Goal: Task Accomplishment & Management: Use online tool/utility

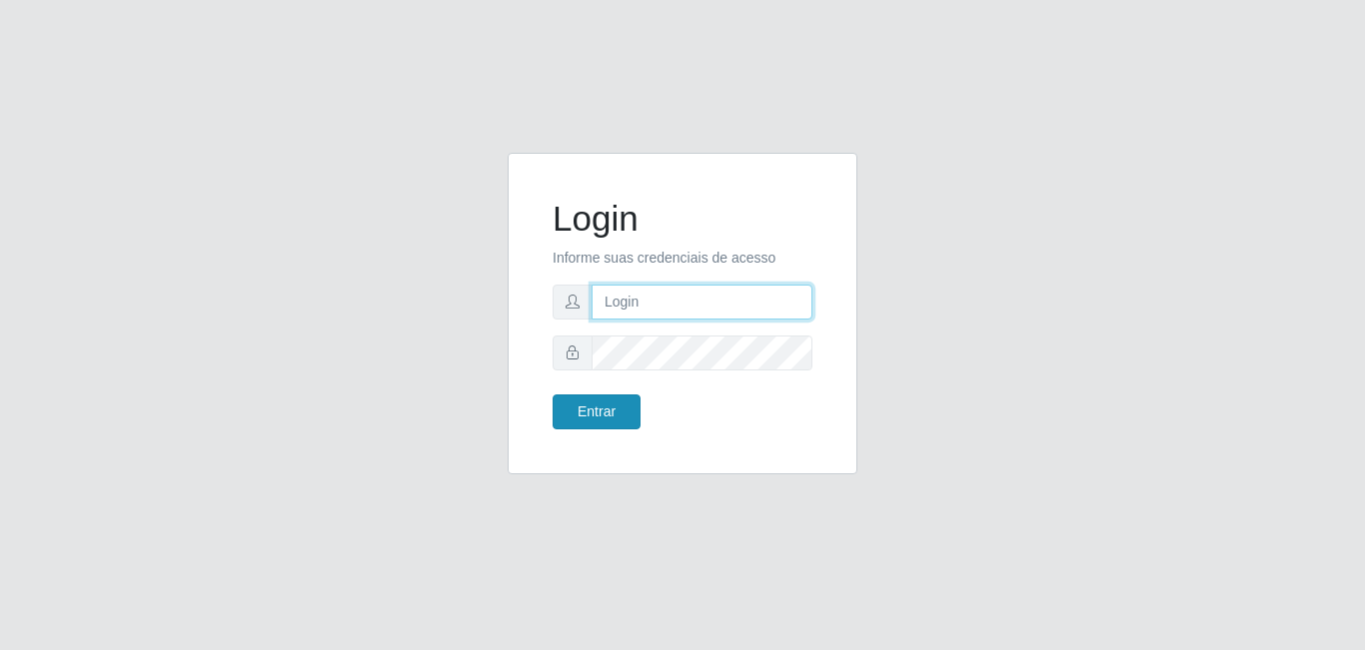
type input "[EMAIL_ADDRESS][DOMAIN_NAME]"
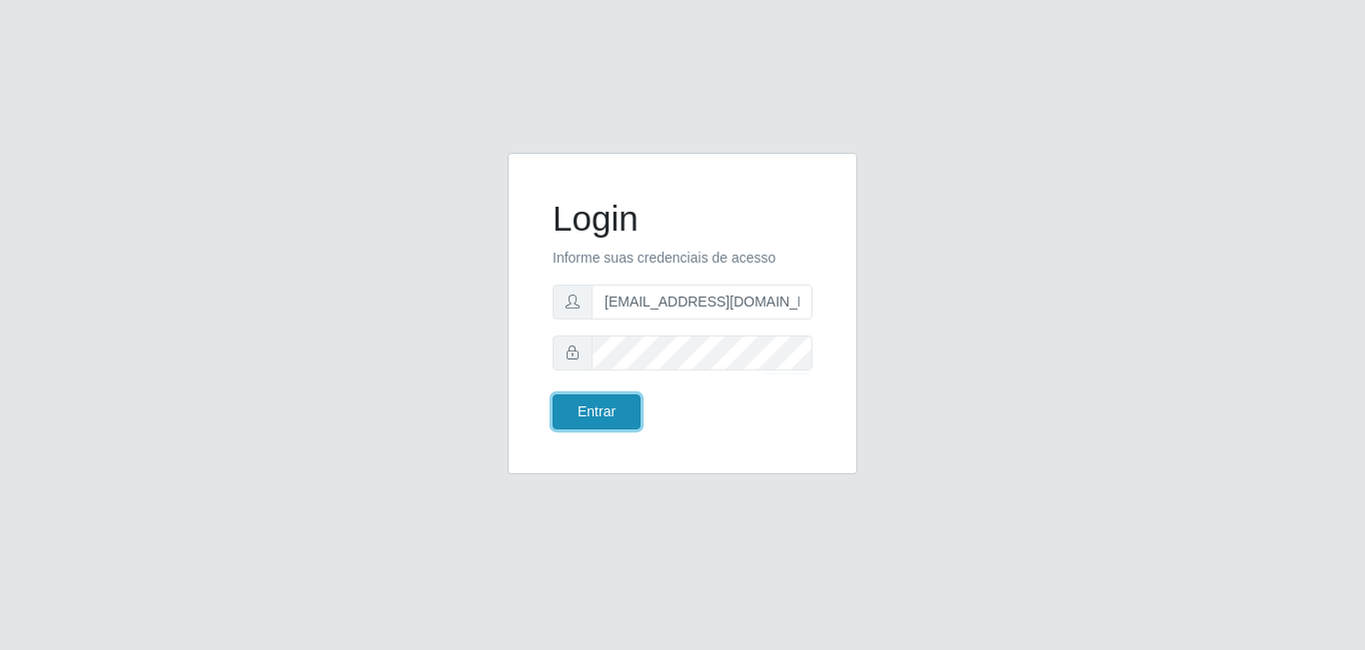
click at [595, 416] on button "Entrar" at bounding box center [597, 412] width 88 height 35
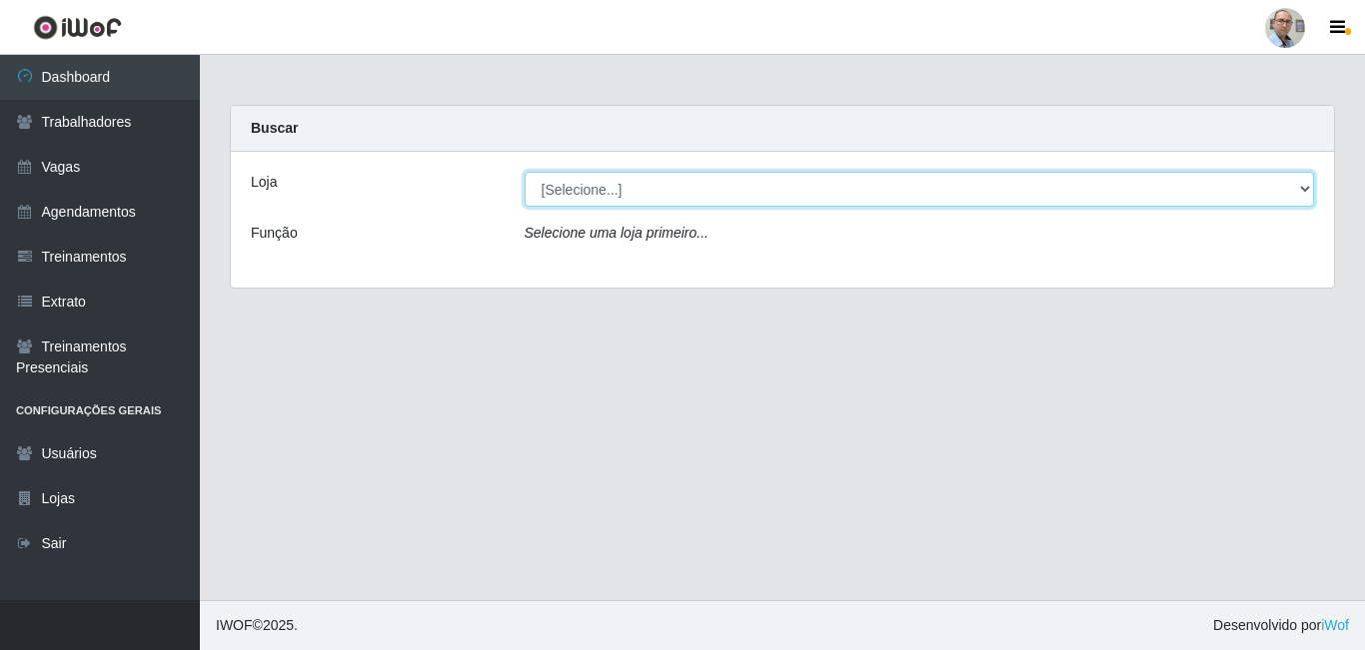
click at [647, 200] on select "[Selecione...] Mar Vermelho - Loja 04" at bounding box center [920, 189] width 790 height 35
select select "251"
click at [525, 172] on select "[Selecione...] Mar Vermelho - Loja 04" at bounding box center [920, 189] width 790 height 35
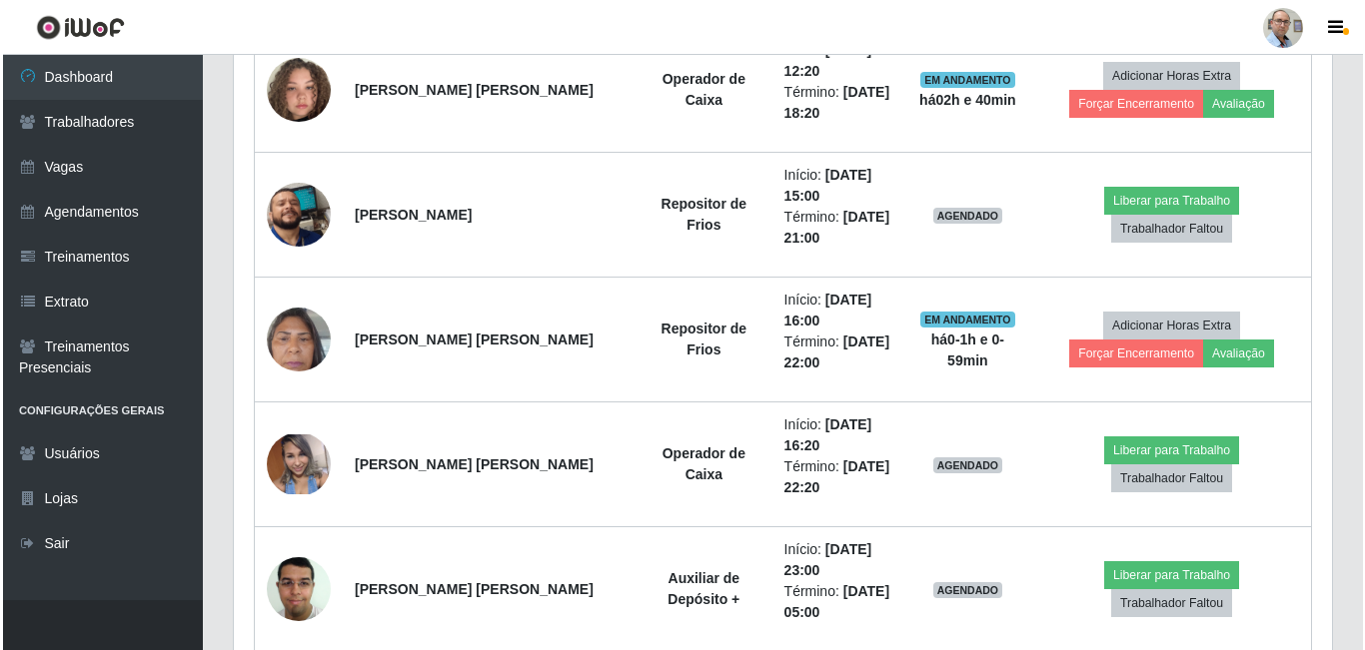
scroll to position [1599, 0]
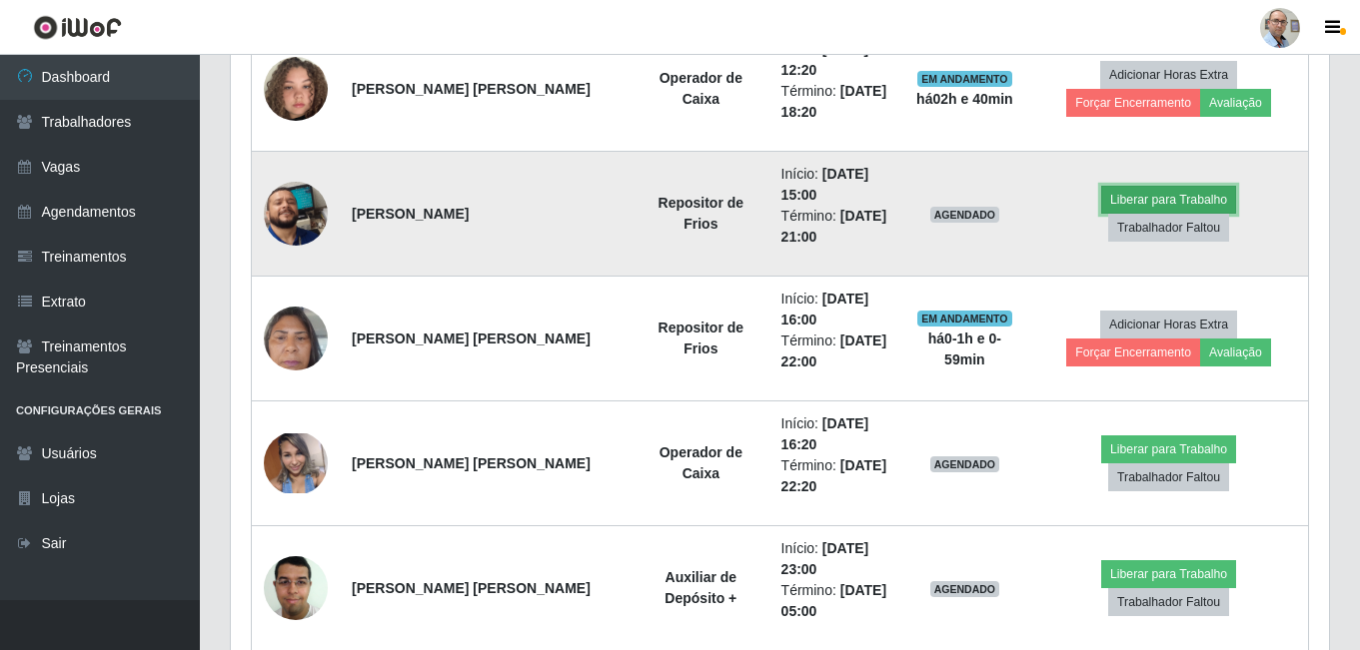
click at [1101, 214] on button "Liberar para Trabalho" at bounding box center [1168, 200] width 135 height 28
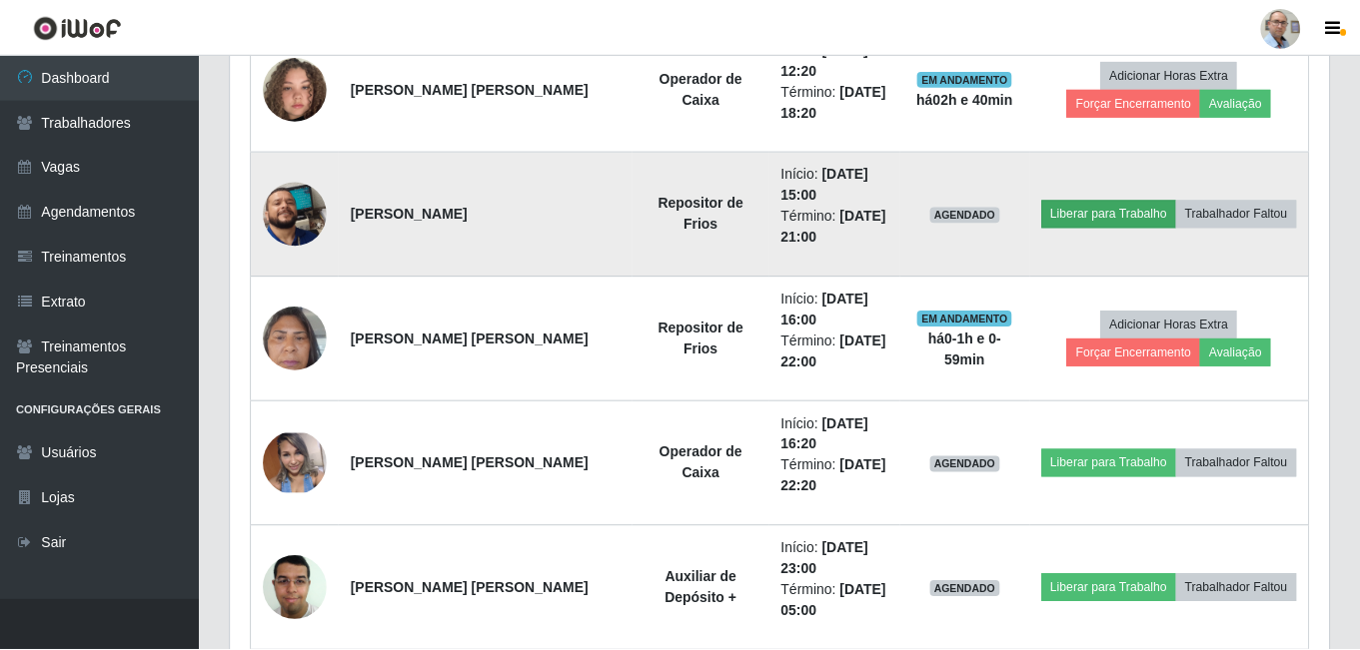
scroll to position [415, 1088]
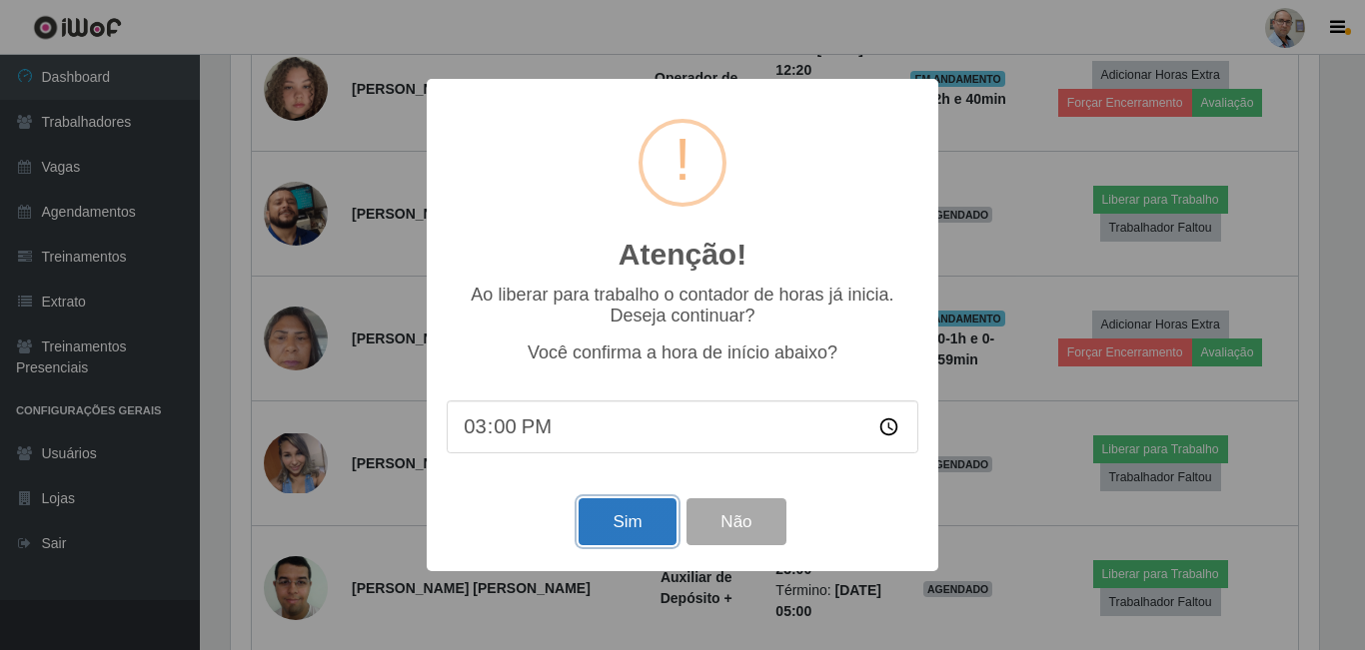
click at [630, 520] on button "Sim" at bounding box center [627, 522] width 97 height 47
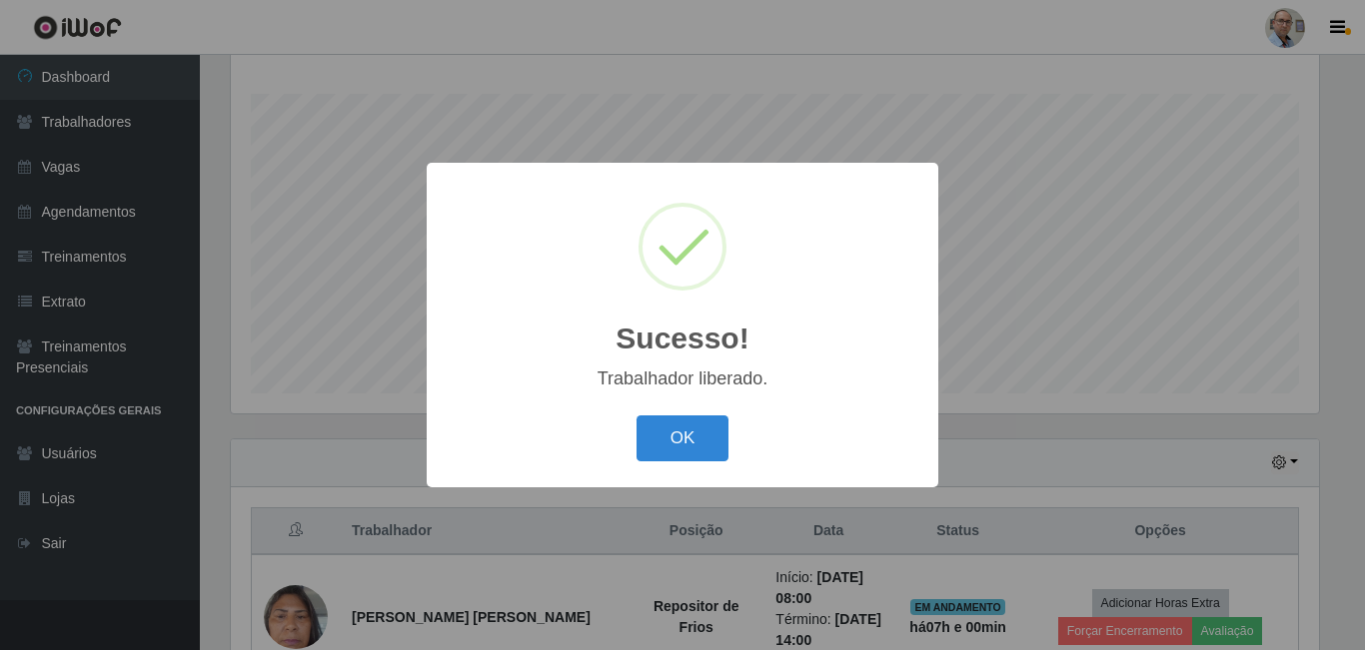
click at [1058, 415] on div "Sucesso! × Trabalhador liberado. OK Cancel" at bounding box center [682, 325] width 1365 height 650
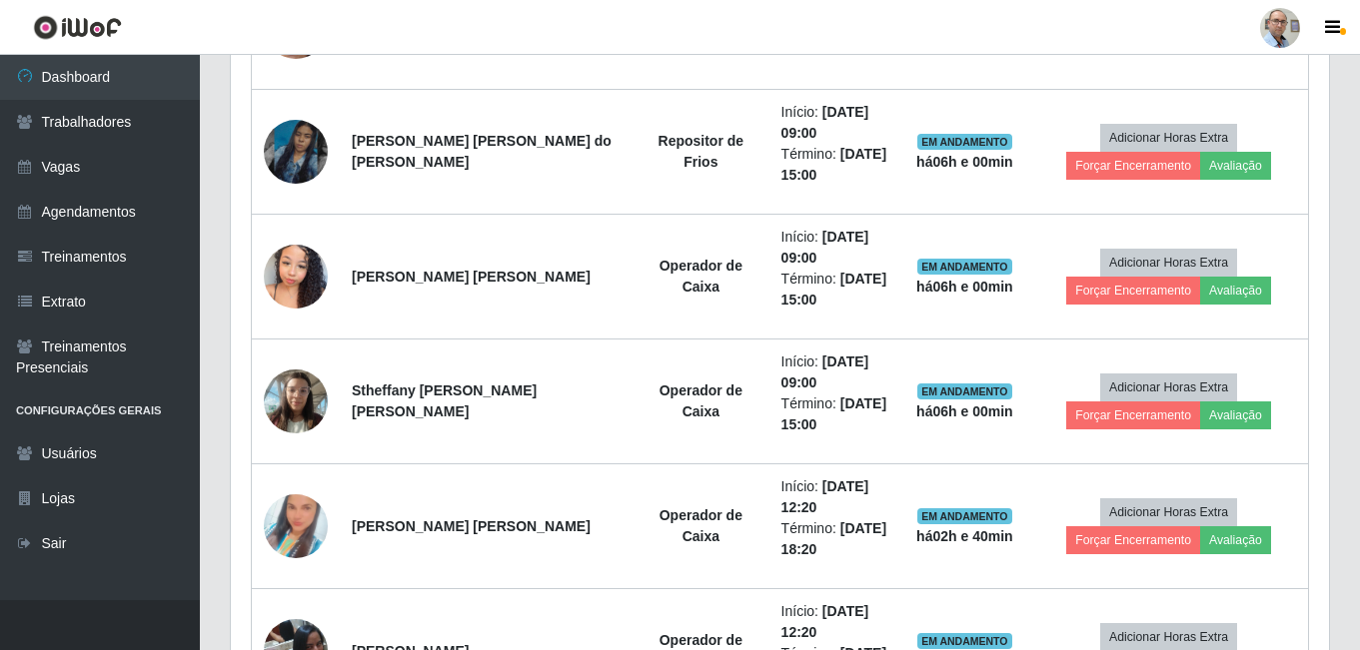
scroll to position [720, 0]
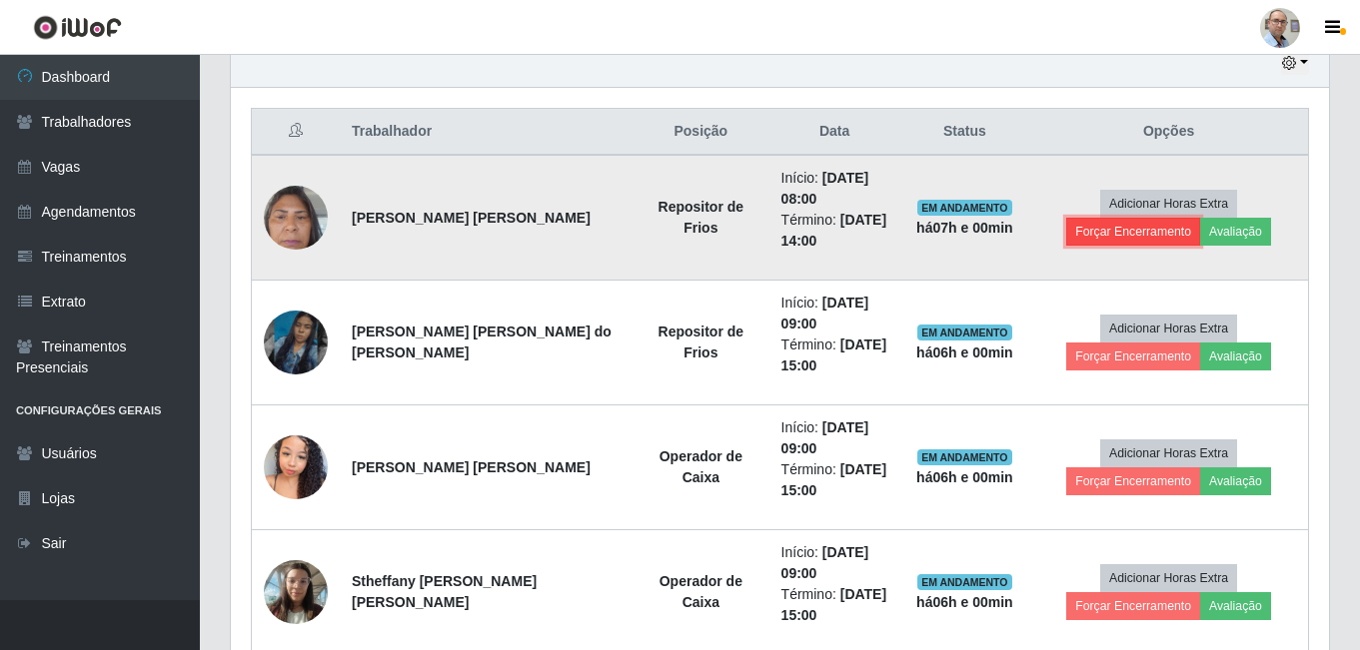
click at [1200, 218] on button "Forçar Encerramento" at bounding box center [1133, 232] width 134 height 28
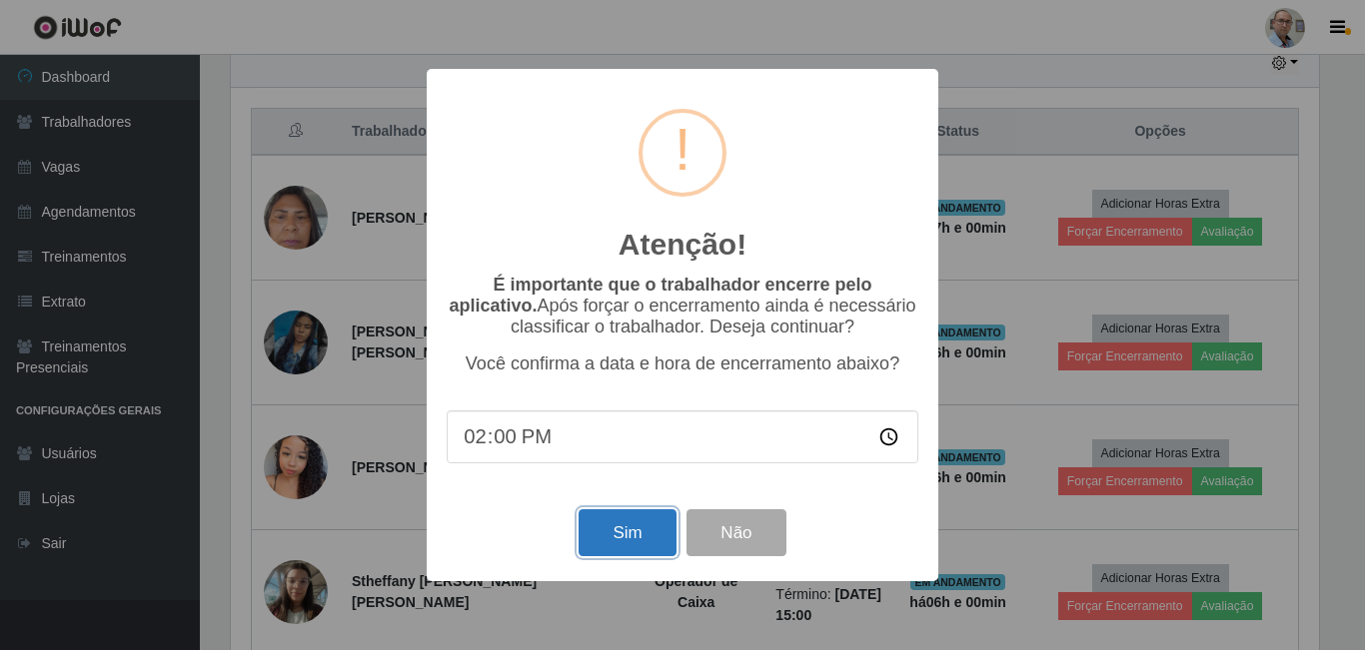
click at [619, 543] on button "Sim" at bounding box center [627, 533] width 97 height 47
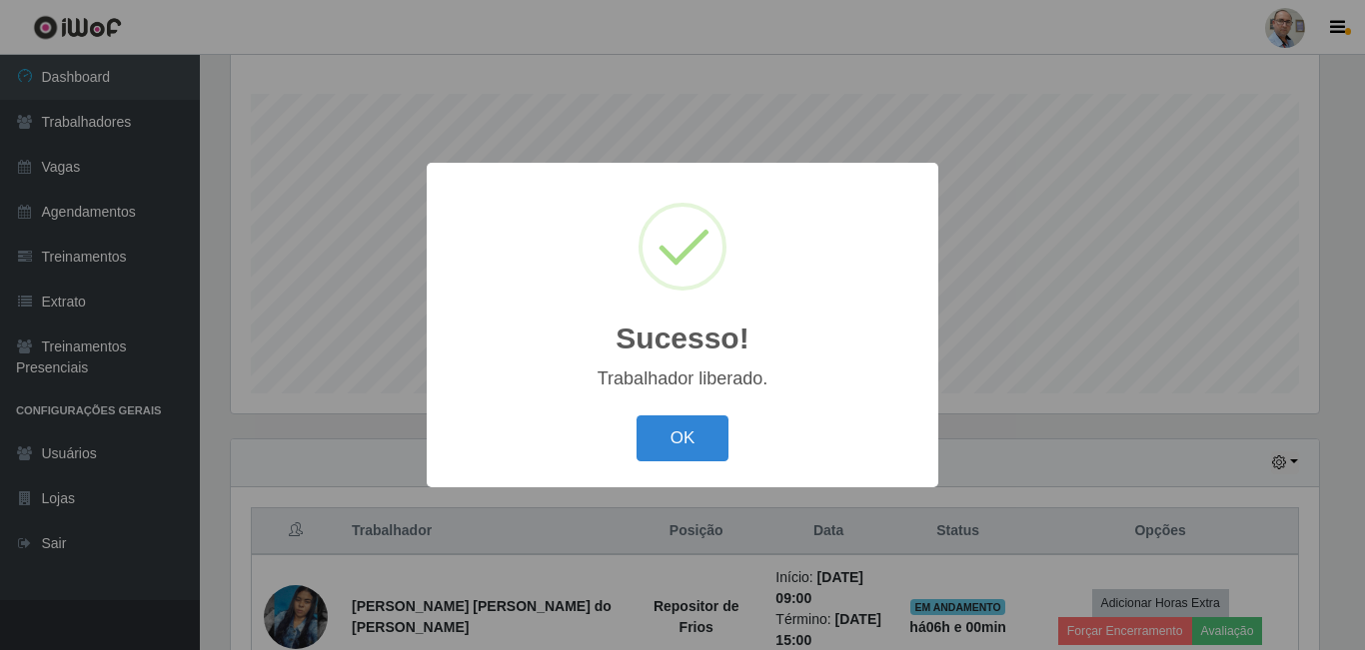
click at [1103, 441] on div "Sucesso! × Trabalhador liberado. OK Cancel" at bounding box center [682, 325] width 1365 height 650
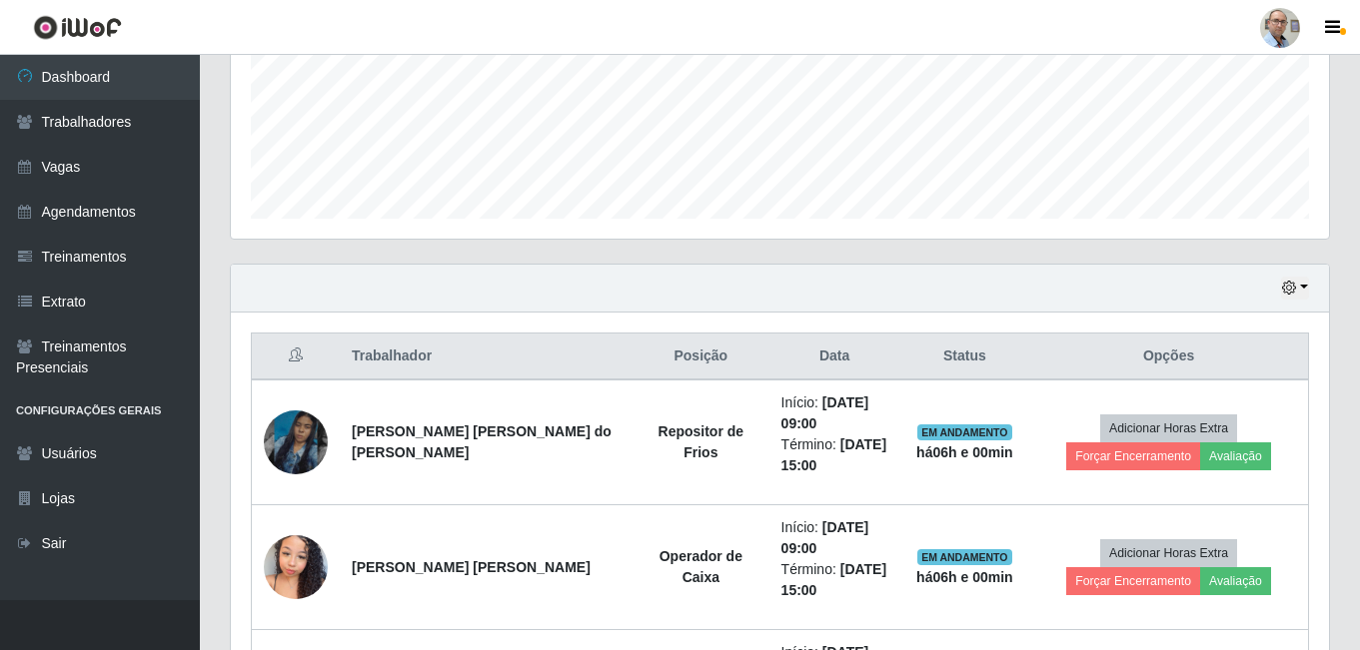
scroll to position [521, 0]
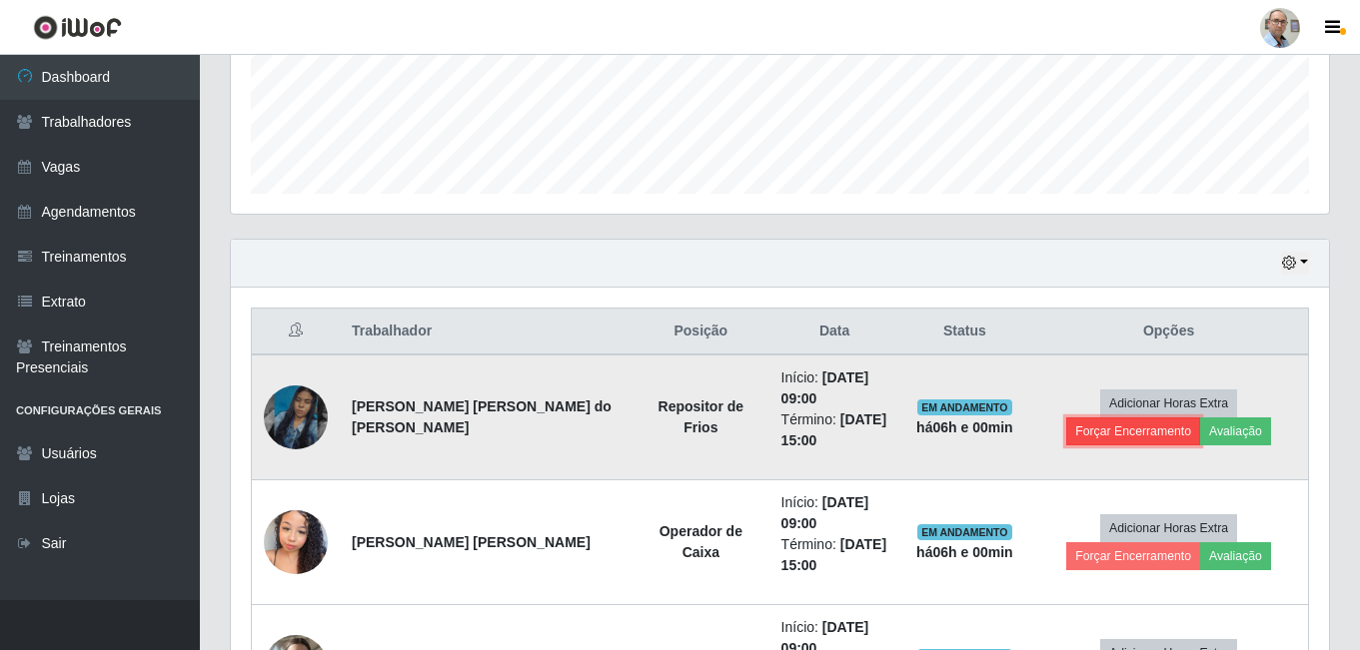
click at [1200, 418] on button "Forçar Encerramento" at bounding box center [1133, 432] width 134 height 28
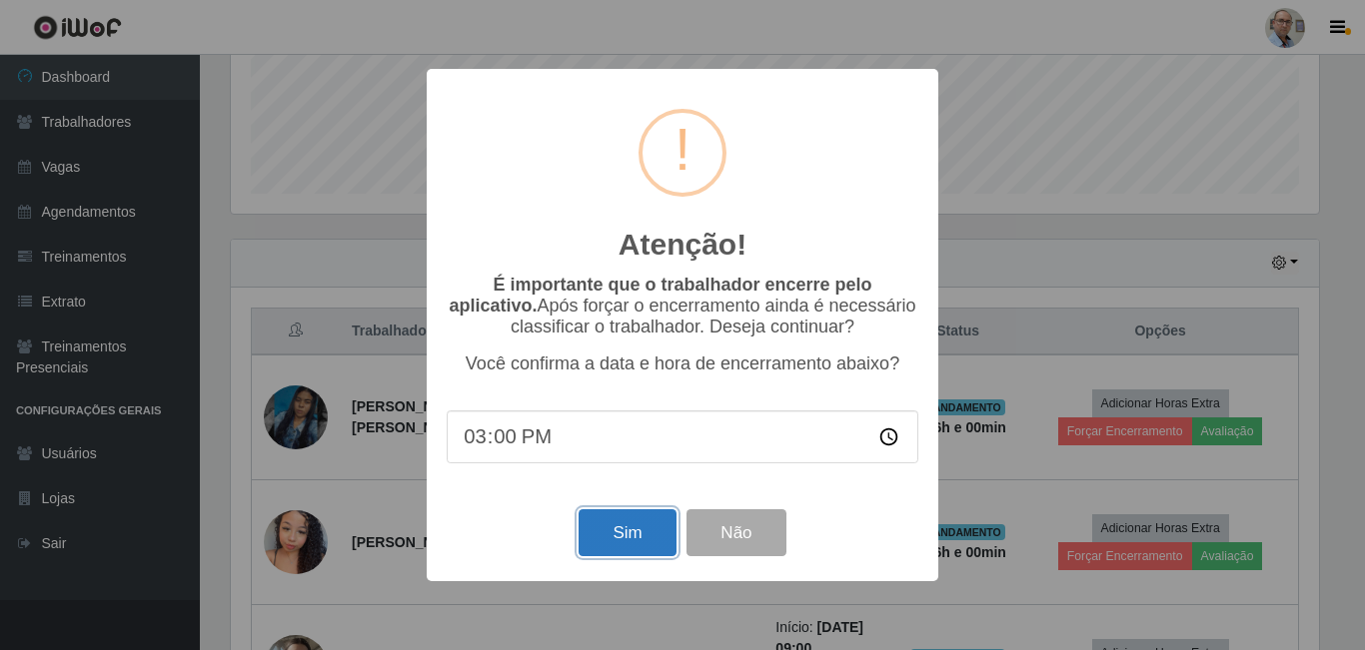
click at [588, 526] on button "Sim" at bounding box center [627, 533] width 97 height 47
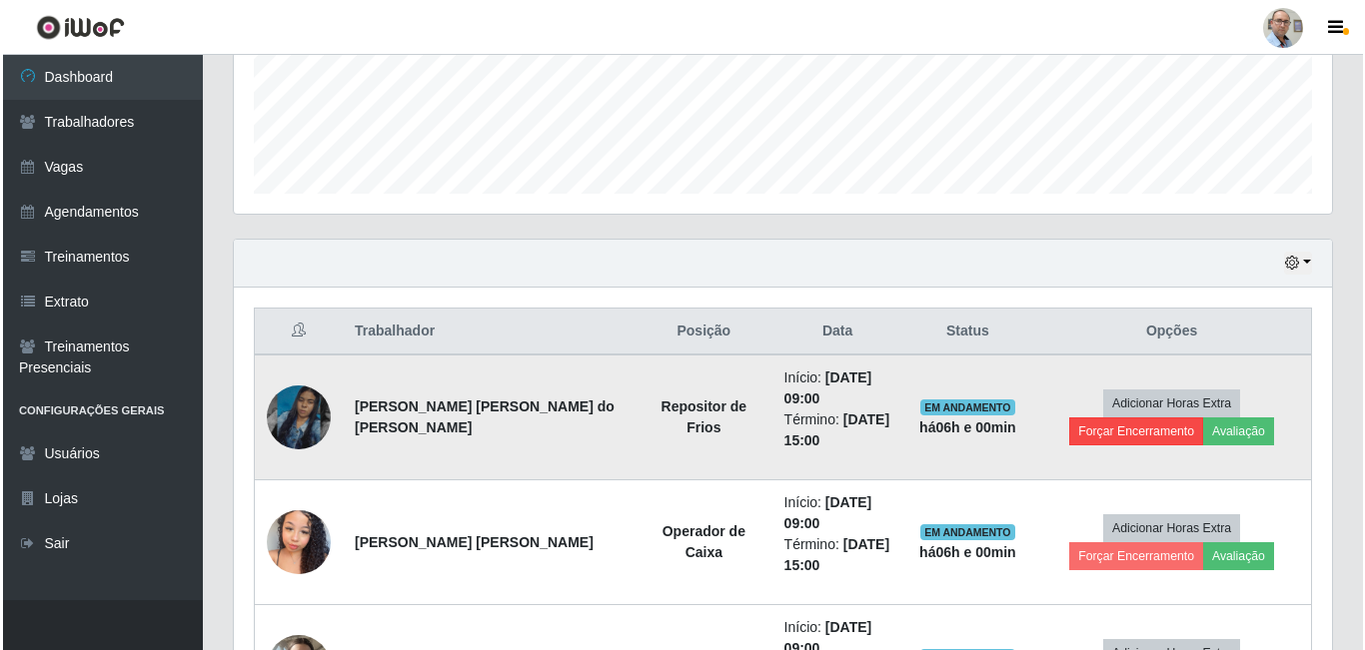
scroll to position [0, 0]
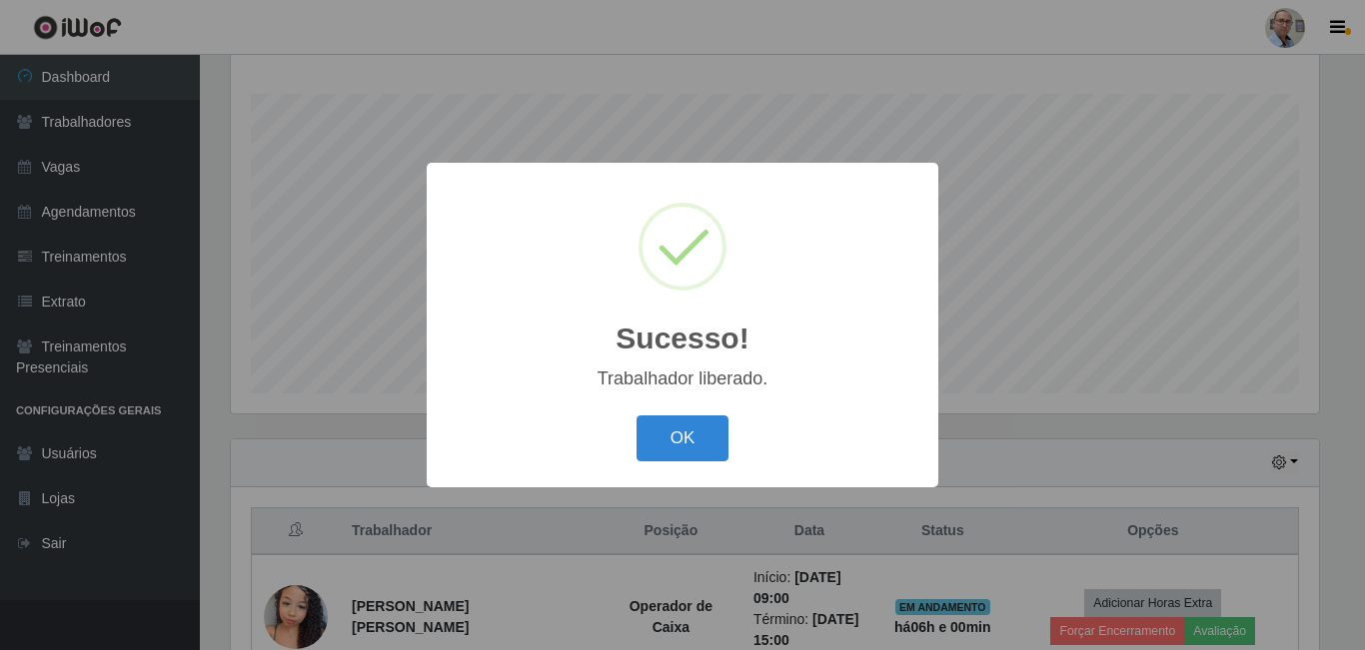
click at [1314, 346] on div "Sucesso! × Trabalhador liberado. OK Cancel" at bounding box center [682, 325] width 1365 height 650
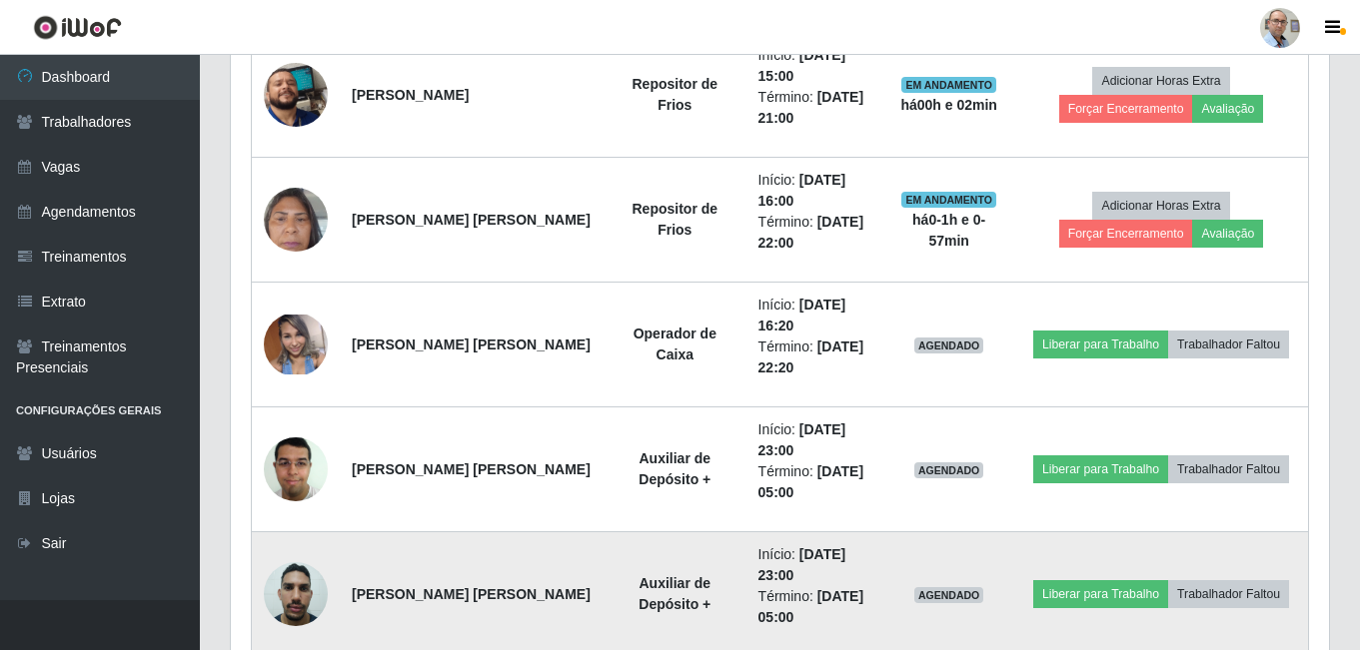
scroll to position [1420, 0]
